Goal: Find contact information: Find contact information

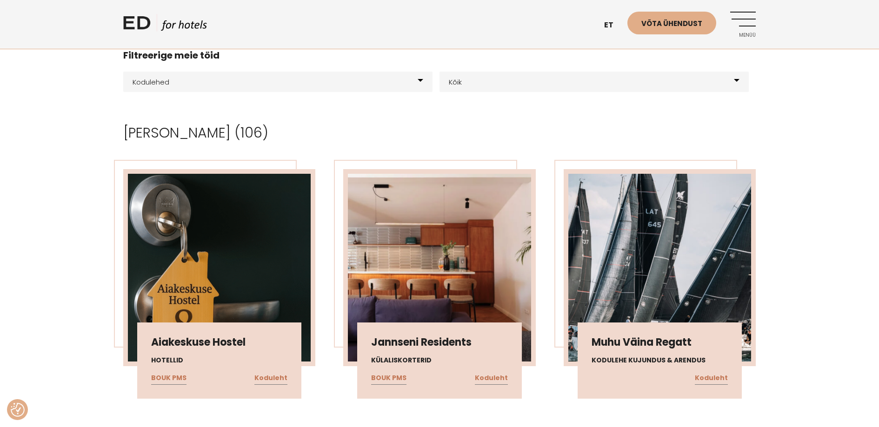
scroll to position [305, 0]
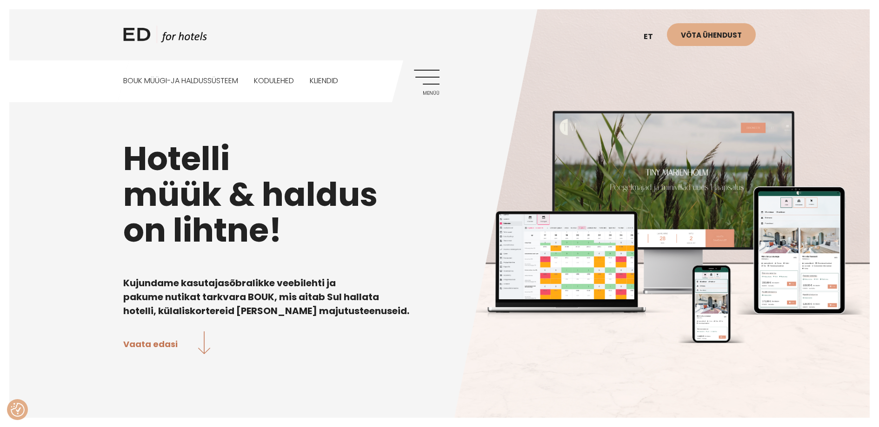
click at [425, 82] on link "Menüü" at bounding box center [427, 83] width 26 height 26
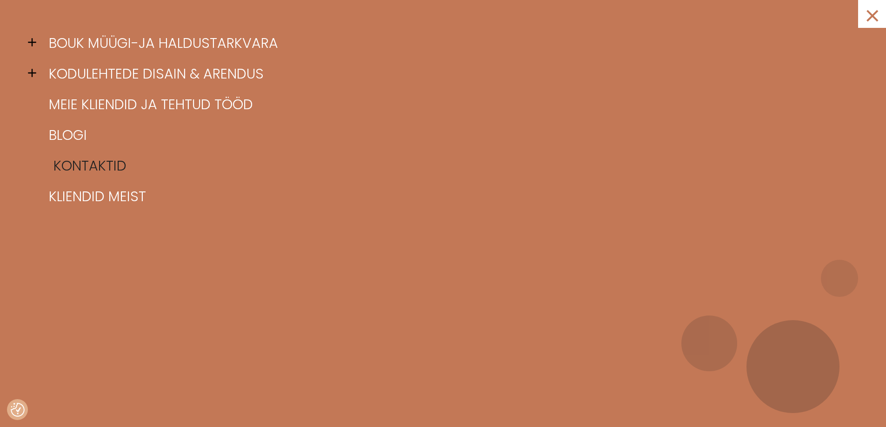
click at [79, 166] on link "Kontaktid" at bounding box center [454, 166] width 816 height 31
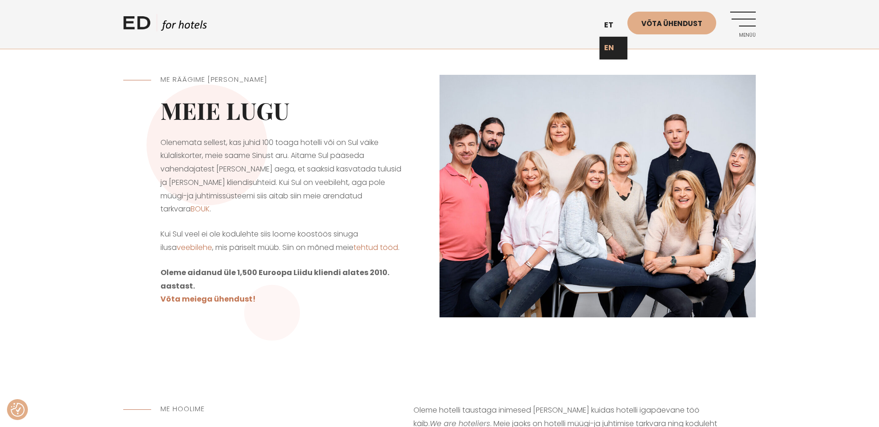
click at [619, 50] on link "EN" at bounding box center [613, 48] width 28 height 23
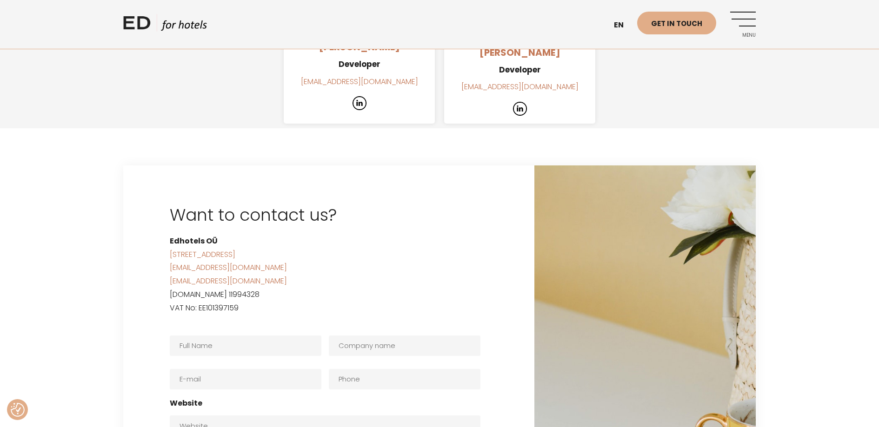
scroll to position [1419, 0]
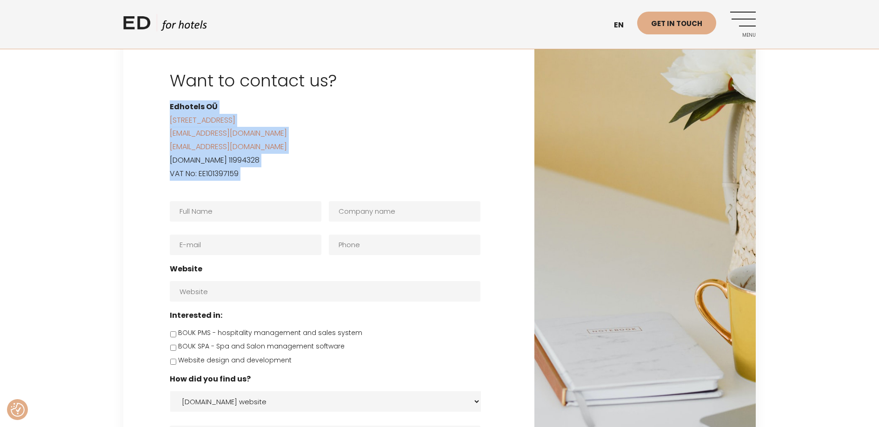
drag, startPoint x: 170, startPoint y: 93, endPoint x: 245, endPoint y: 167, distance: 105.9
click at [245, 167] on div "Want to contact us? Edhotels [GEOGRAPHIC_DATA][STREET_ADDRESS] [EMAIL_ADDRESS][…" at bounding box center [328, 298] width 411 height 534
copy div "Edhotels [GEOGRAPHIC_DATA][STREET_ADDRESS] [EMAIL_ADDRESS][DOMAIN_NAME] [EMAIL_…"
